Goal: Find specific page/section: Find specific page/section

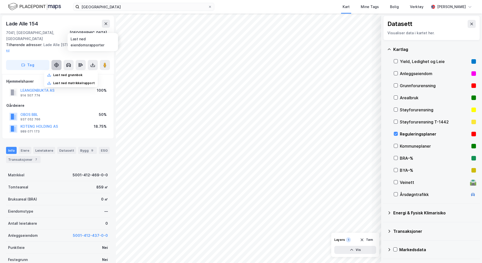
scroll to position [0, 0]
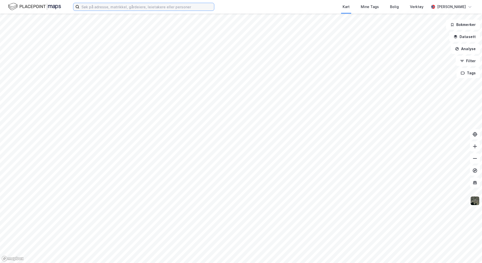
click at [139, 7] on input at bounding box center [146, 7] width 134 height 8
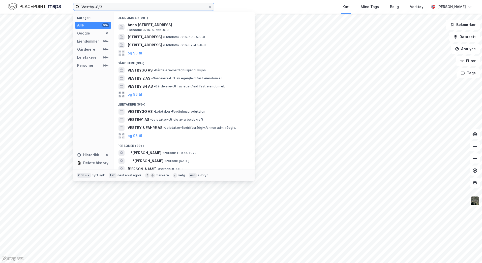
type input "Vestby-8/3"
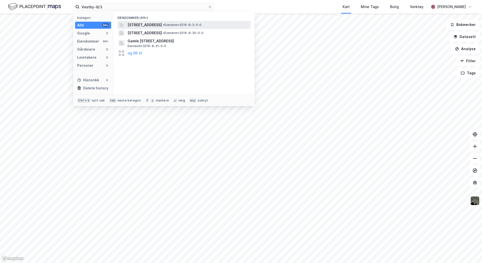
click at [147, 22] on span "[STREET_ADDRESS]" at bounding box center [144, 25] width 34 height 6
